Goal: Transaction & Acquisition: Purchase product/service

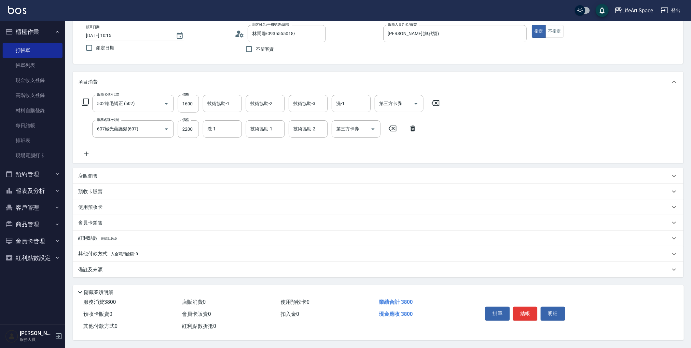
scroll to position [37, 0]
click at [134, 248] on div "其他付款方式 入金可用餘額: 0" at bounding box center [378, 254] width 610 height 16
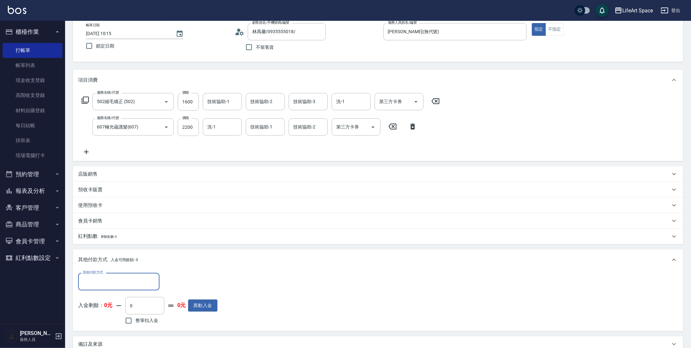
scroll to position [0, 0]
drag, startPoint x: 142, startPoint y: 272, endPoint x: 143, endPoint y: 279, distance: 7.0
click at [142, 273] on div "其他付款方式 其他付款方式" at bounding box center [118, 281] width 81 height 17
click at [143, 279] on input "其他付款方式" at bounding box center [119, 281] width 76 height 11
click at [137, 308] on span "Linepay" at bounding box center [118, 309] width 81 height 11
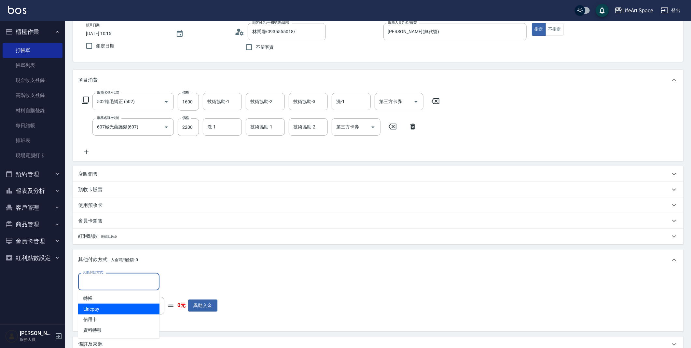
type input "Linepay"
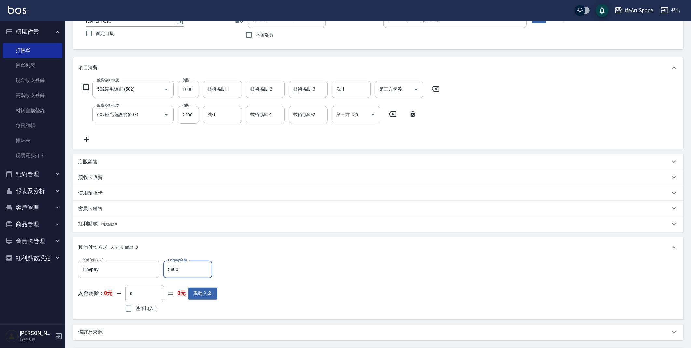
scroll to position [114, 0]
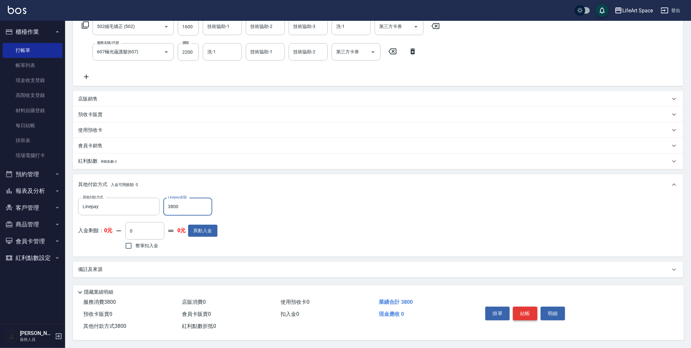
type input "3800"
click at [526, 310] on button "結帳" at bounding box center [525, 314] width 24 height 14
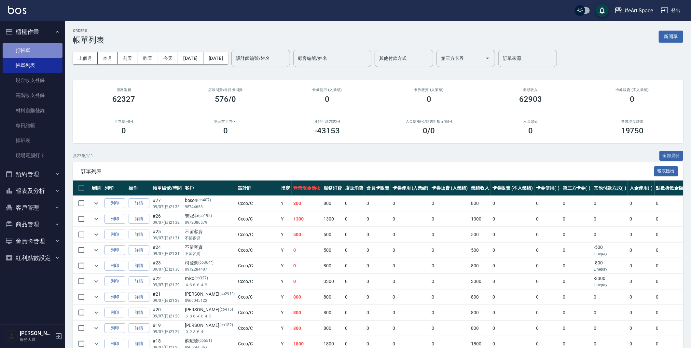
click at [11, 48] on link "打帳單" at bounding box center [33, 50] width 60 height 15
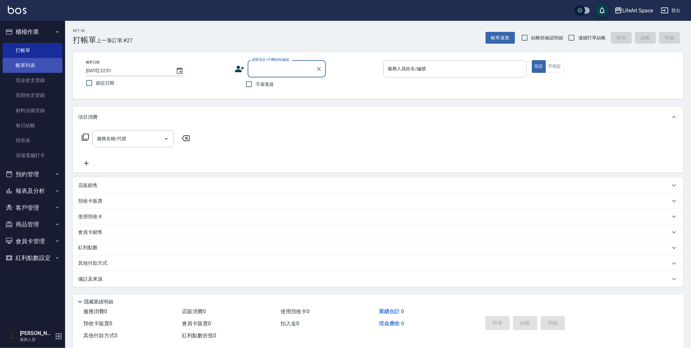
drag, startPoint x: 36, startPoint y: 64, endPoint x: 40, endPoint y: 65, distance: 4.1
click at [36, 64] on link "帳單列表" at bounding box center [33, 65] width 60 height 15
click at [40, 65] on link "帳單列表" at bounding box center [33, 65] width 60 height 15
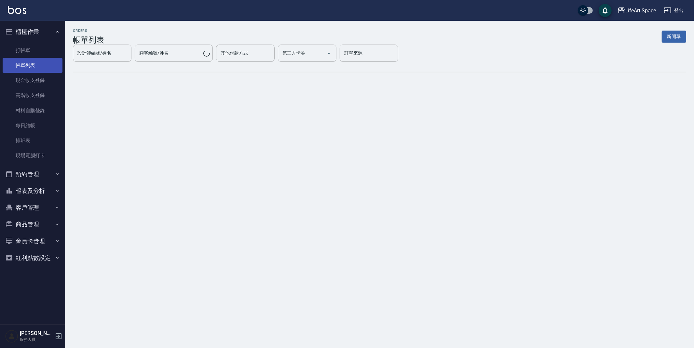
click at [176, 67] on div "ORDERS 帳單列表 新開單 設計師編號/姓名 設計師編號/姓名 顧客編號/姓名 顧客編號/姓名 其他付款方式 其他付款方式 第三方卡券 第三方卡券 訂單來…" at bounding box center [379, 56] width 629 height 70
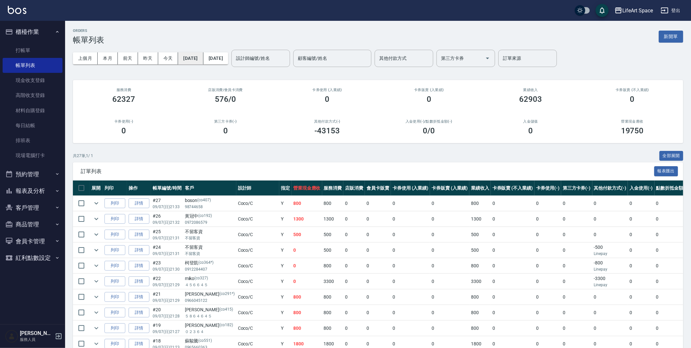
click at [203, 58] on button "[DATE]" at bounding box center [190, 58] width 25 height 12
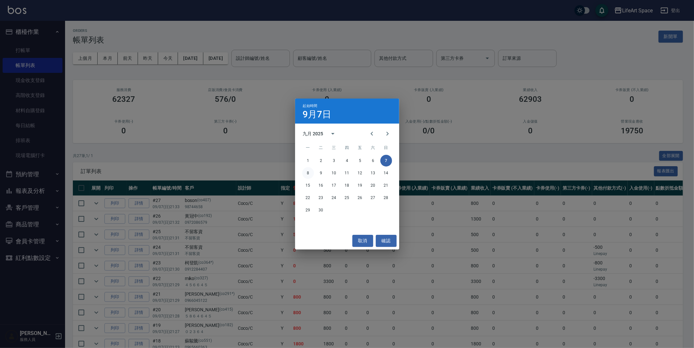
click at [308, 173] on button "8" at bounding box center [308, 173] width 12 height 12
